Goal: Navigation & Orientation: Find specific page/section

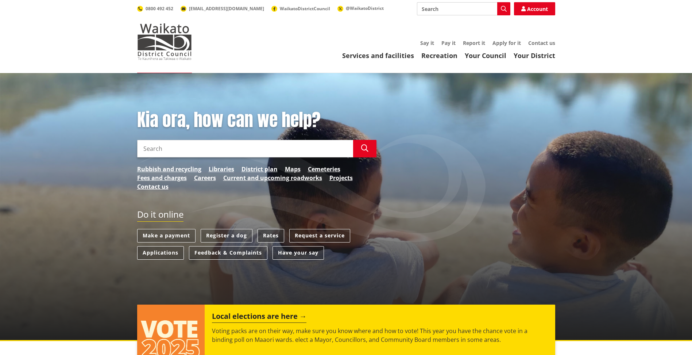
click at [275, 235] on link "Rates" at bounding box center [271, 236] width 27 height 14
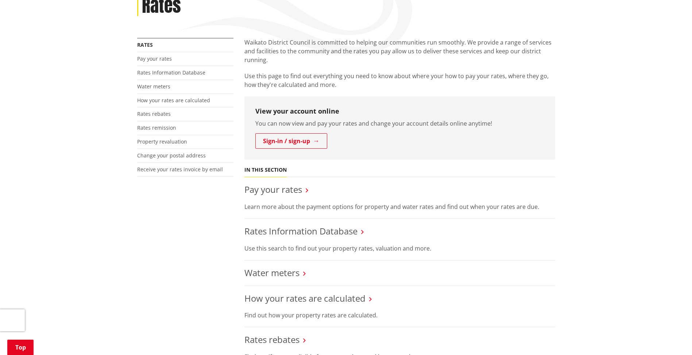
scroll to position [37, 0]
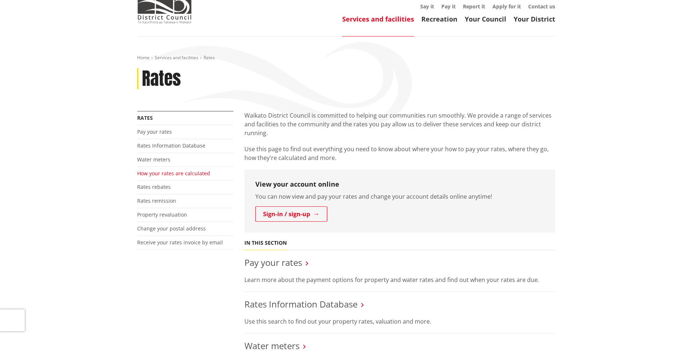
click at [165, 173] on link "How your rates are calculated" at bounding box center [173, 173] width 73 height 7
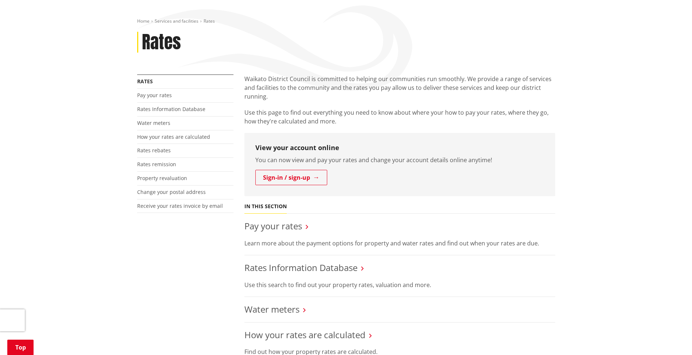
scroll to position [110, 0]
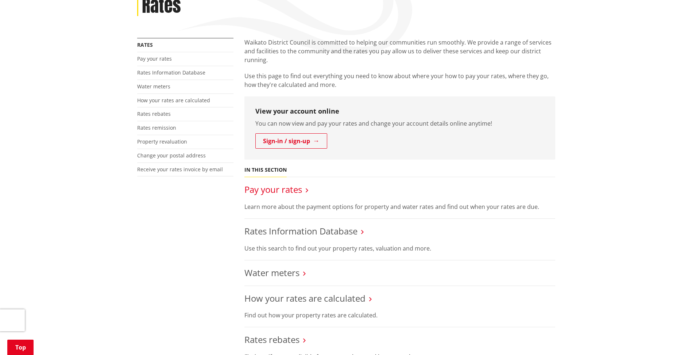
click at [284, 189] on link "Pay your rates" at bounding box center [274, 189] width 58 height 12
click at [153, 60] on link "Pay your rates" at bounding box center [154, 58] width 35 height 7
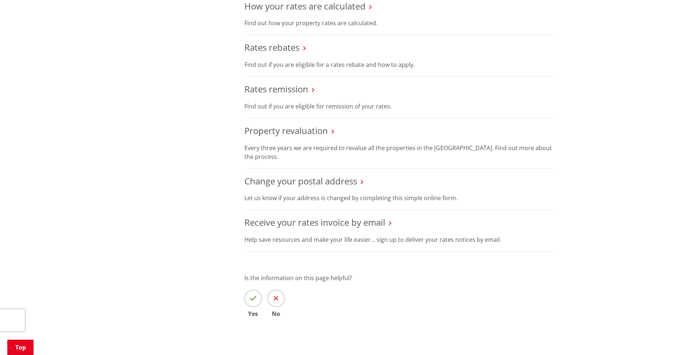
scroll to position [256, 0]
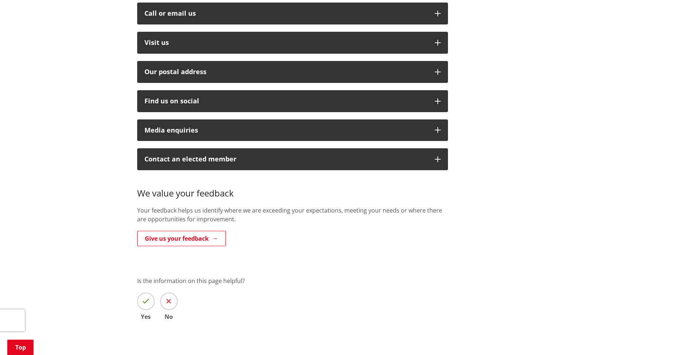
scroll to position [329, 0]
